Goal: Task Accomplishment & Management: Use online tool/utility

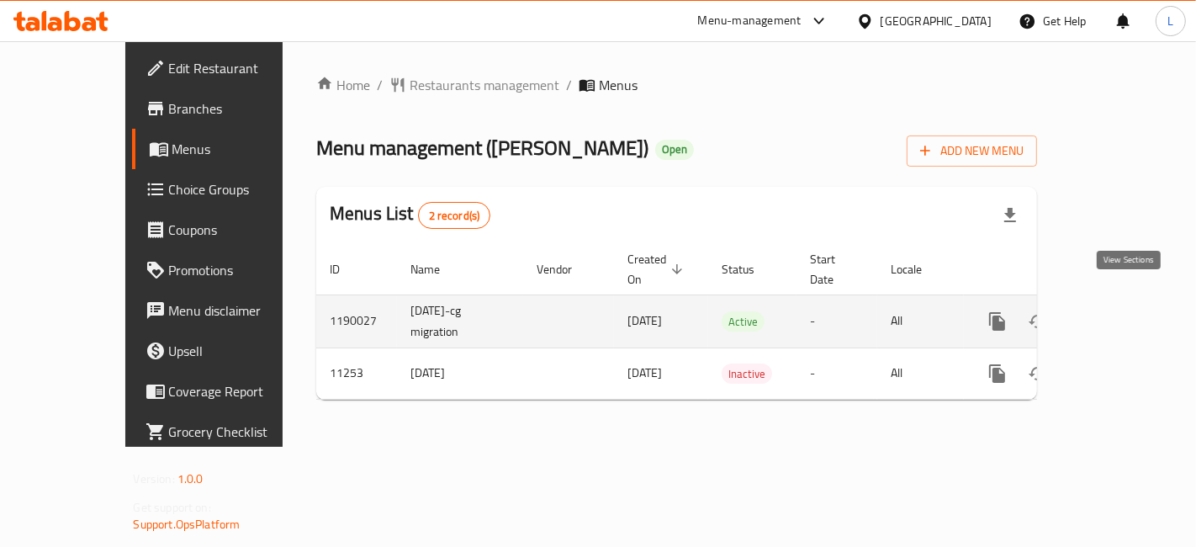
click at [1122, 311] on icon "enhanced table" at bounding box center [1119, 321] width 20 height 20
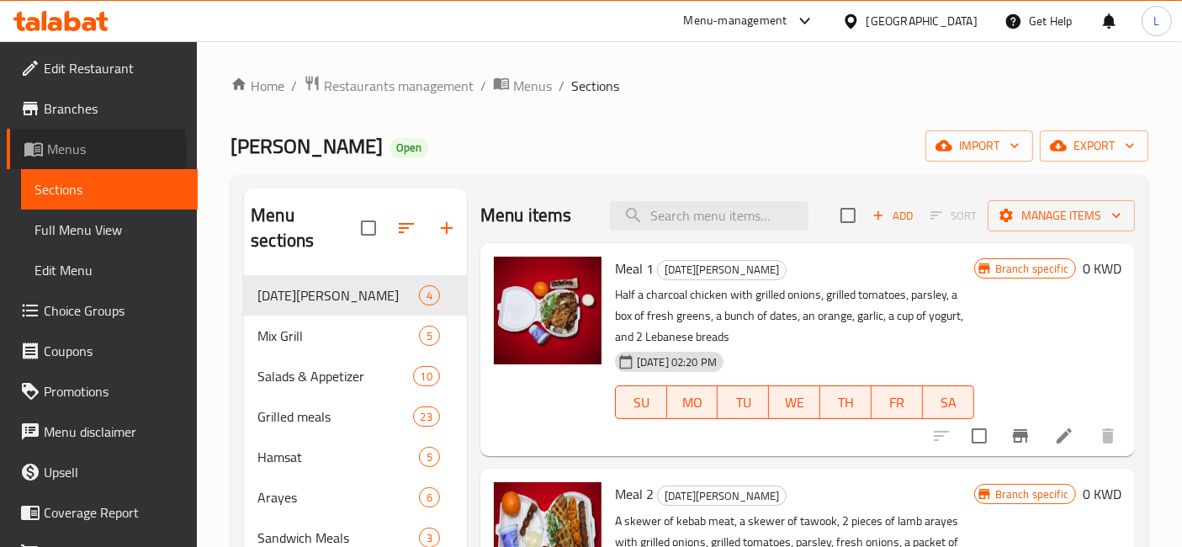
click at [45, 152] on span at bounding box center [36, 149] width 24 height 20
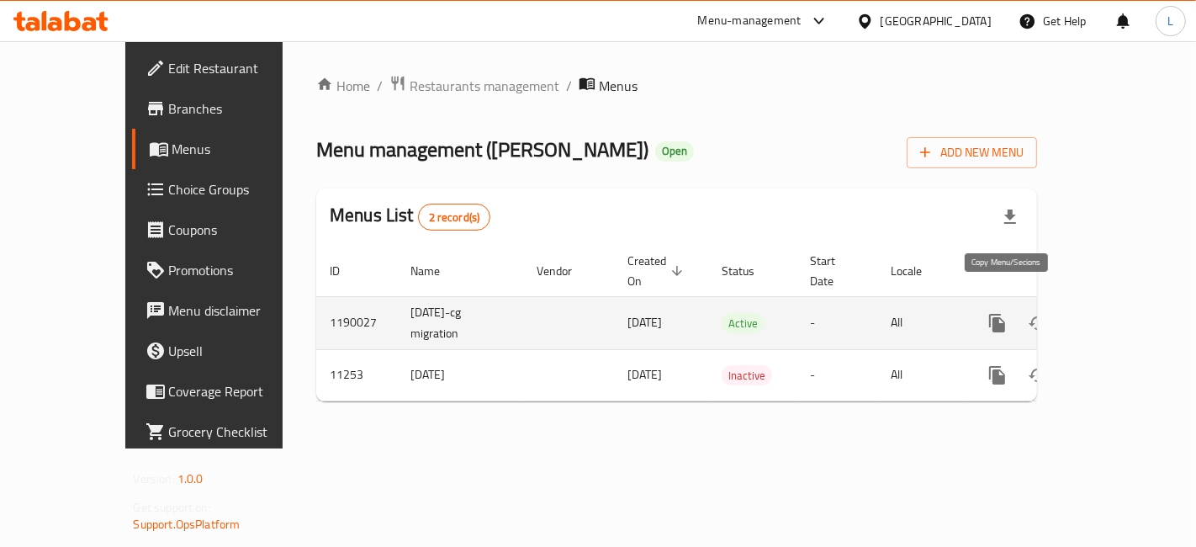
click at [1000, 314] on icon "more" at bounding box center [997, 323] width 16 height 19
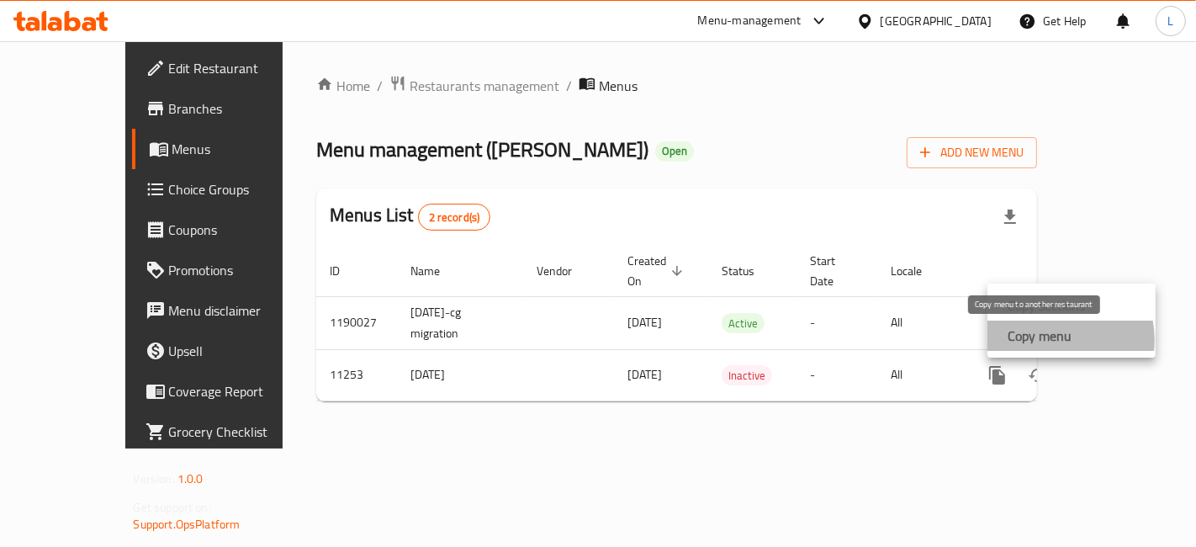
click at [1048, 340] on strong "Copy menu" at bounding box center [1040, 336] width 64 height 20
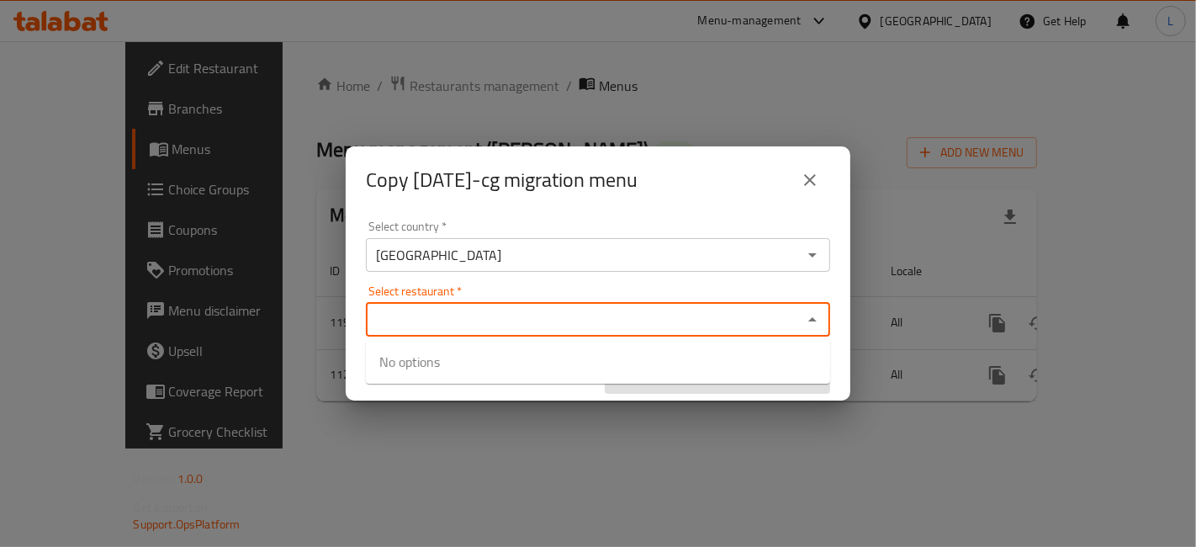
click at [475, 318] on input "Select restaurant   *" at bounding box center [584, 320] width 427 height 24
paste input "[PERSON_NAME]"
type input "[PERSON_NAME]"
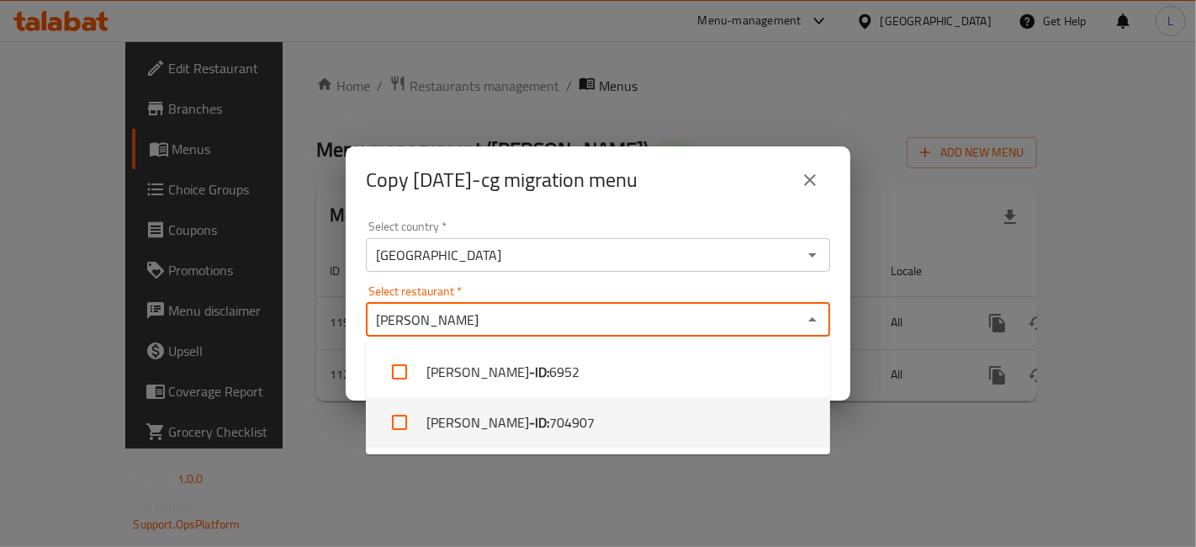
click at [549, 412] on span "704907" at bounding box center [571, 422] width 45 height 20
checkbox input "true"
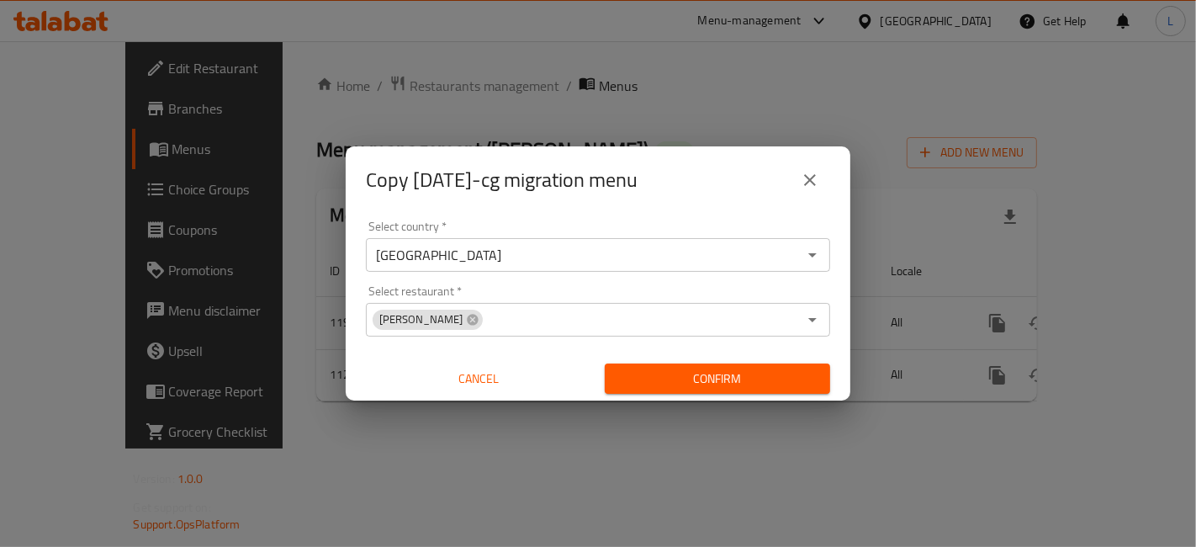
click at [953, 438] on div "Copy [DATE]-cg migration menu Select country   * [GEOGRAPHIC_DATA] Select count…" at bounding box center [598, 273] width 1196 height 547
click at [757, 378] on span "Confirm" at bounding box center [717, 379] width 199 height 21
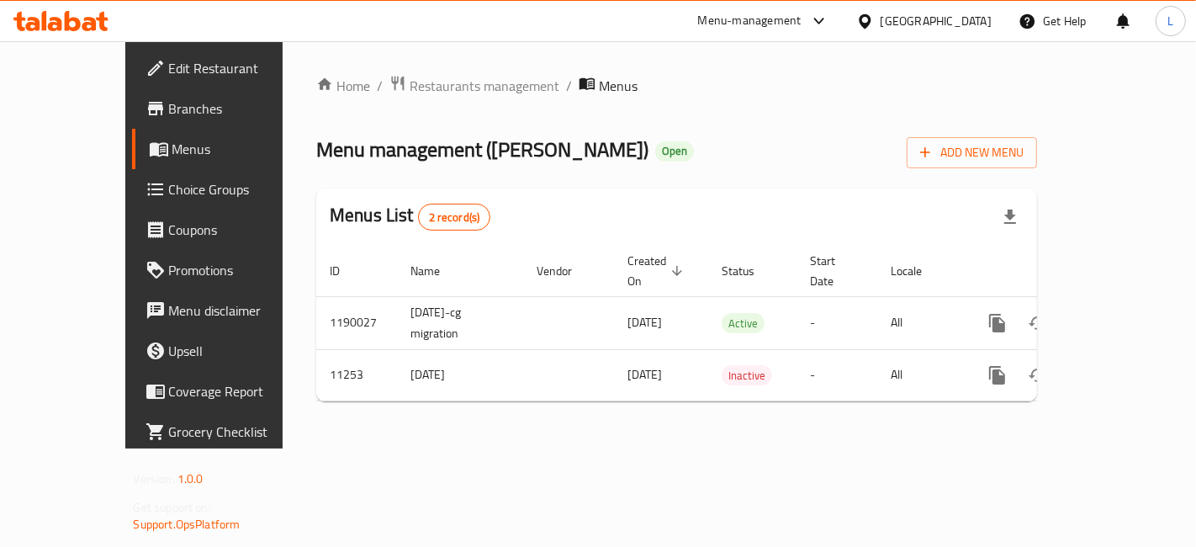
click at [74, 19] on icon at bounding box center [73, 21] width 16 height 20
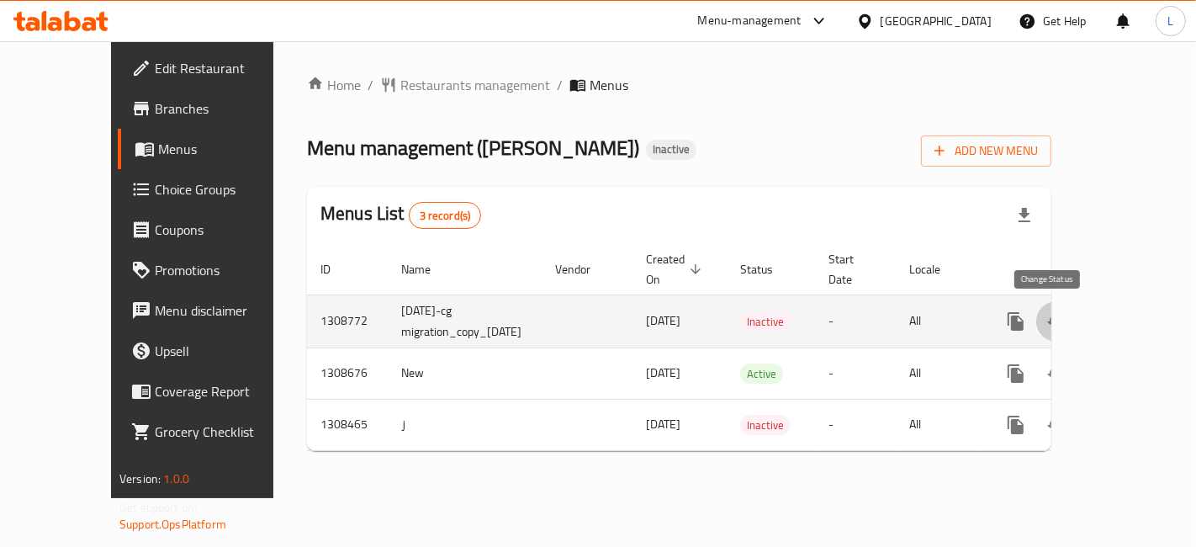
click at [1047, 317] on icon "enhanced table" at bounding box center [1056, 321] width 19 height 13
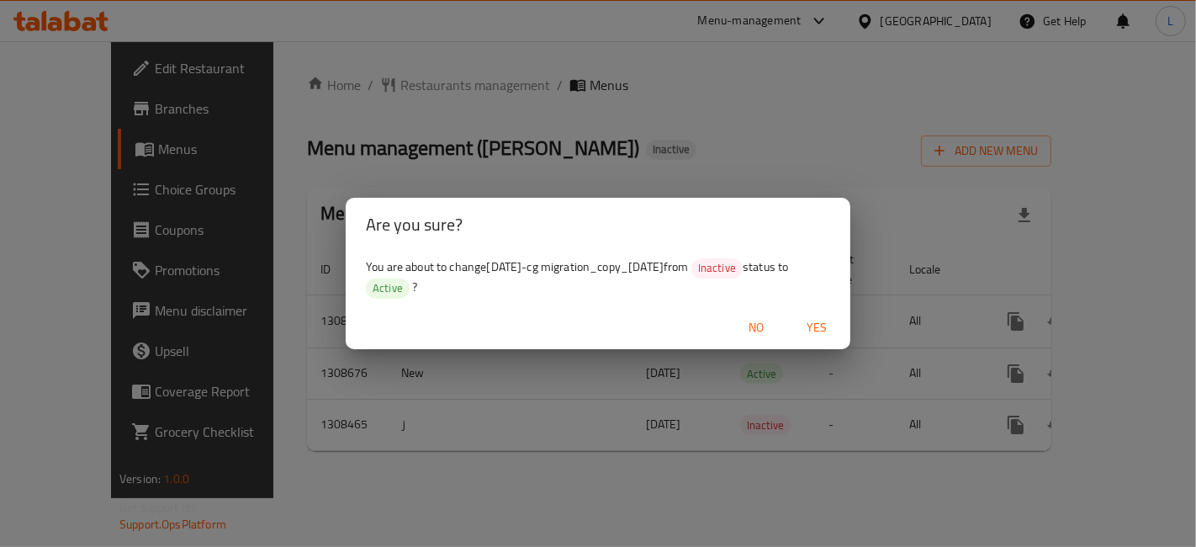
click at [819, 326] on span "Yes" at bounding box center [817, 327] width 40 height 21
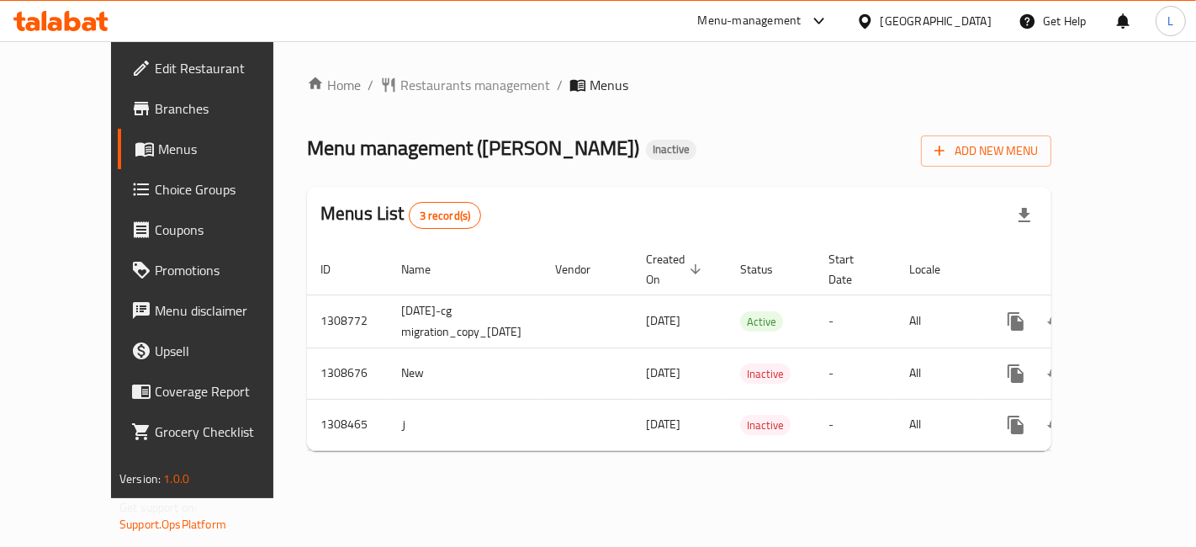
click at [61, 23] on icon at bounding box center [55, 24] width 14 height 14
